Goal: Use online tool/utility

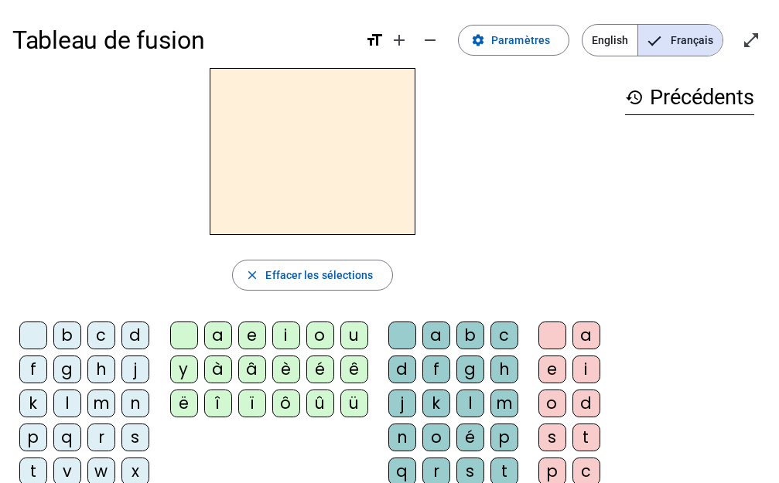
click at [135, 331] on div "d" at bounding box center [135, 336] width 28 height 28
click at [355, 340] on div "u" at bounding box center [354, 336] width 28 height 28
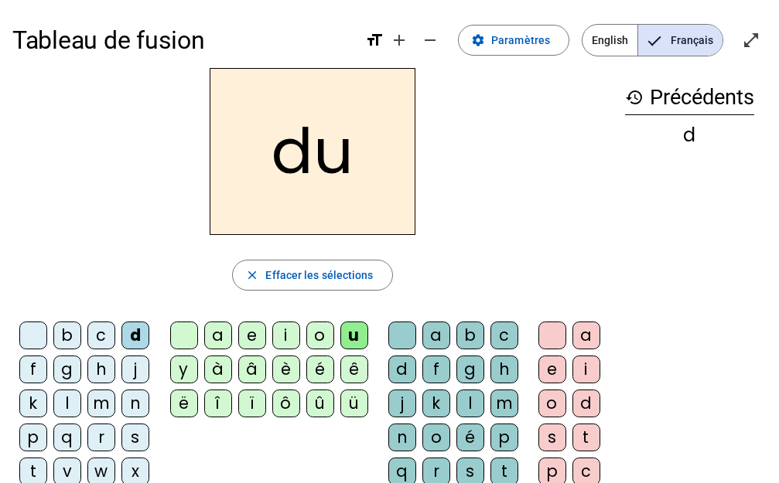
click at [33, 464] on div "t" at bounding box center [33, 472] width 28 height 28
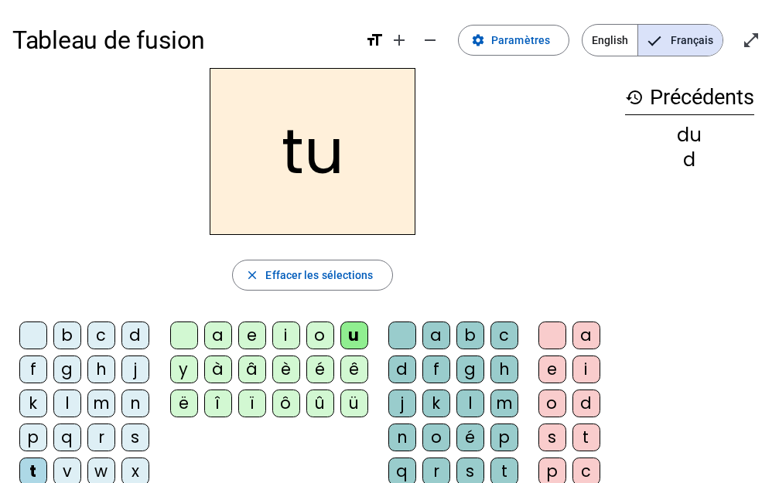
click at [213, 336] on div "a" at bounding box center [218, 336] width 28 height 28
click at [252, 334] on div "e" at bounding box center [252, 336] width 28 height 28
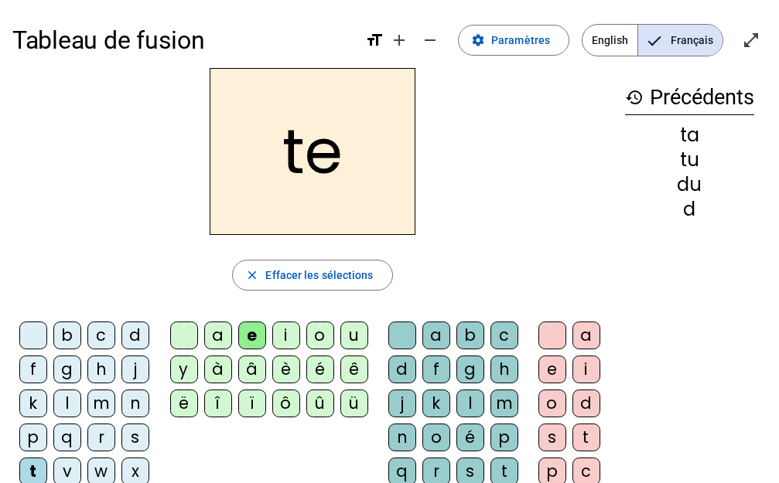
click at [134, 336] on div "d" at bounding box center [135, 336] width 28 height 28
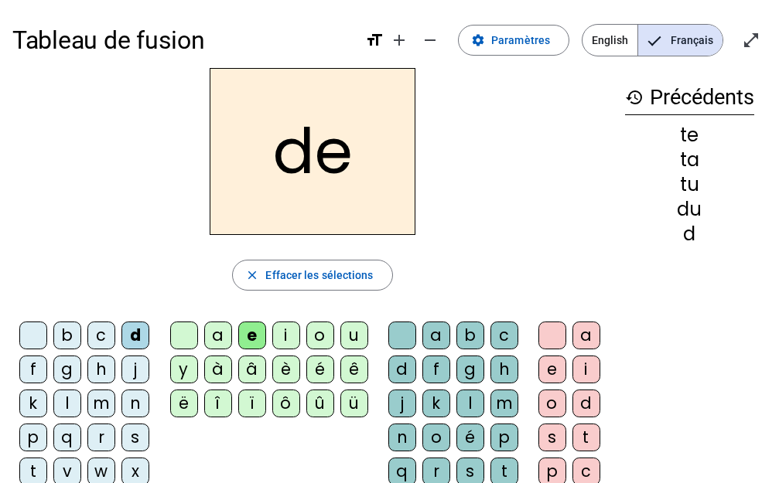
click at [141, 369] on div "j" at bounding box center [135, 370] width 28 height 28
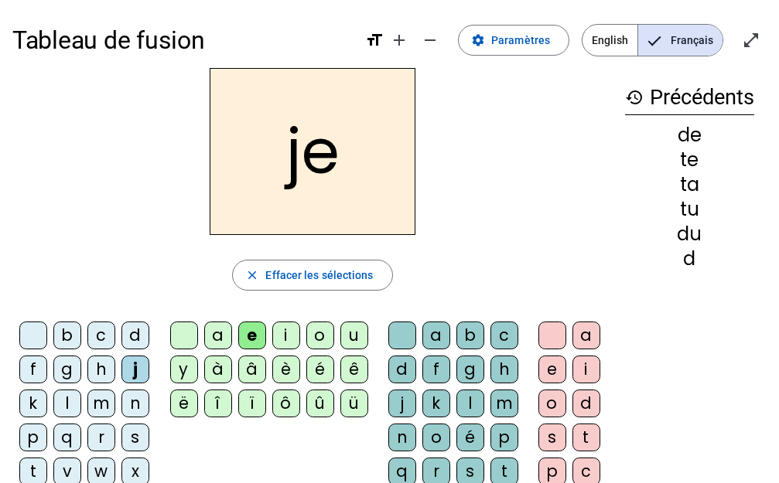
click at [103, 407] on div "m" at bounding box center [101, 404] width 28 height 28
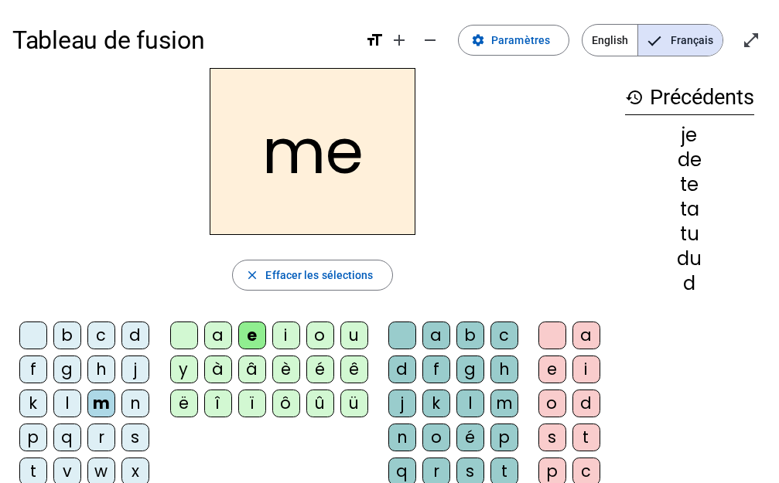
click at [220, 336] on div "a" at bounding box center [218, 336] width 28 height 28
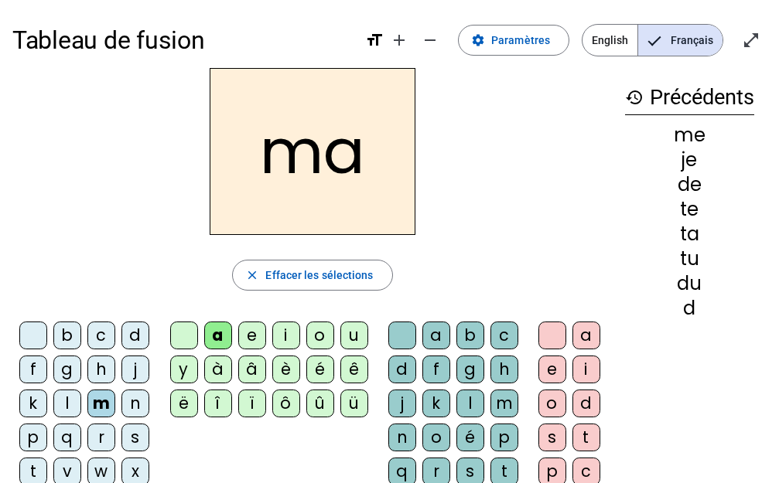
click at [469, 404] on div "l" at bounding box center [470, 404] width 28 height 28
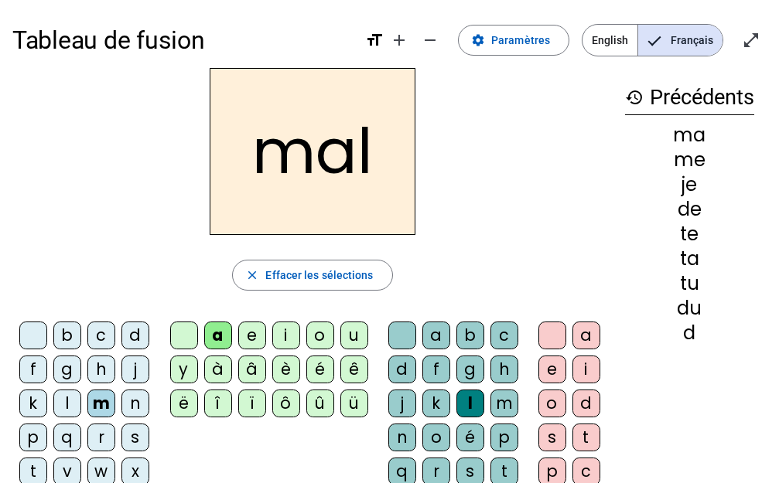
click at [554, 335] on div at bounding box center [552, 336] width 28 height 28
click at [553, 367] on div "e" at bounding box center [552, 370] width 28 height 28
